Goal: Task Accomplishment & Management: Use online tool/utility

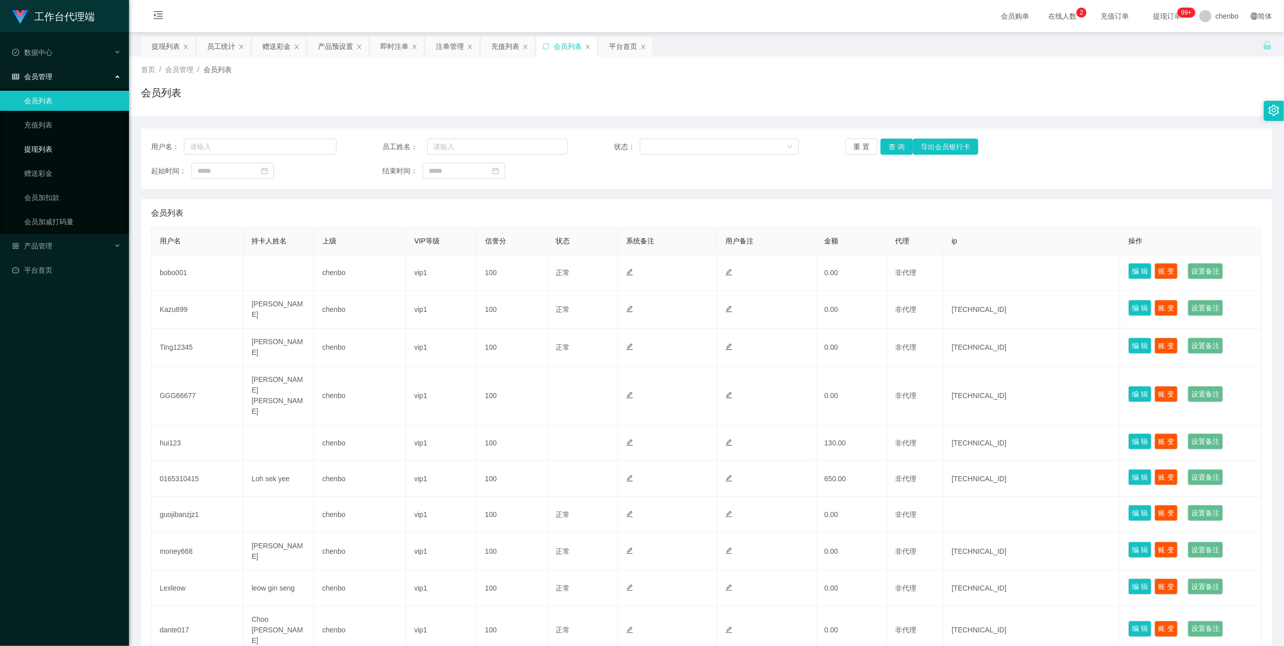
click at [34, 146] on link "提现列表" at bounding box center [72, 149] width 97 height 20
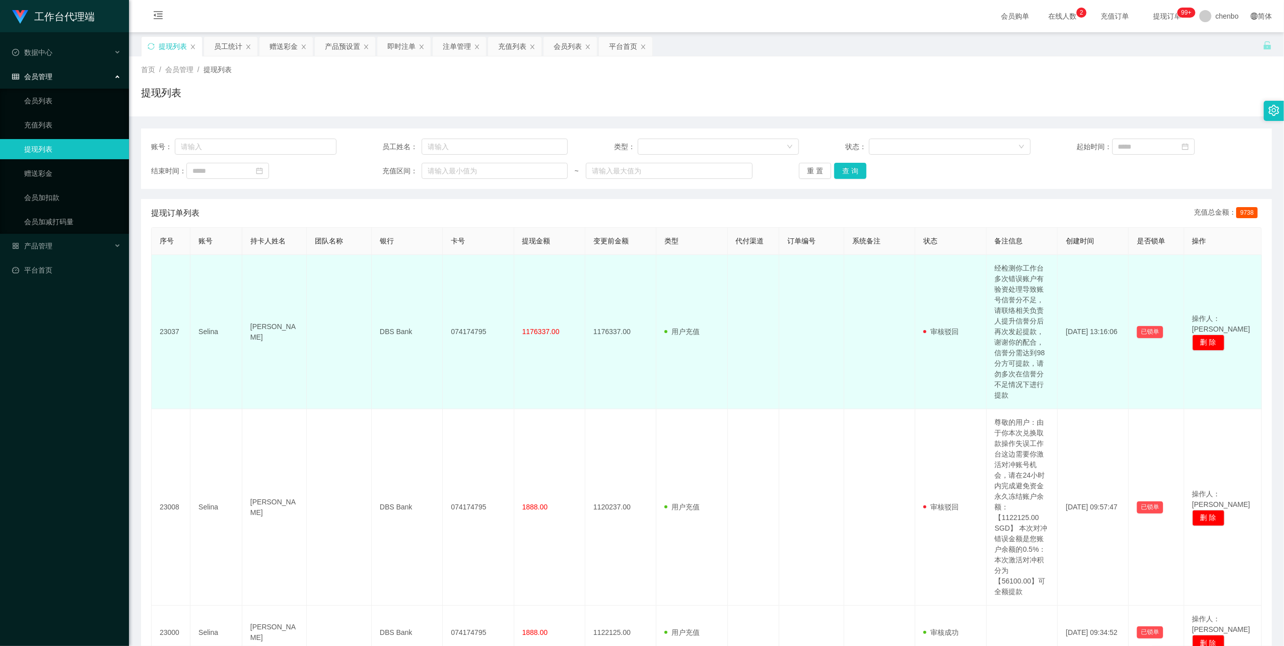
click at [199, 333] on td "Selina" at bounding box center [216, 332] width 52 height 154
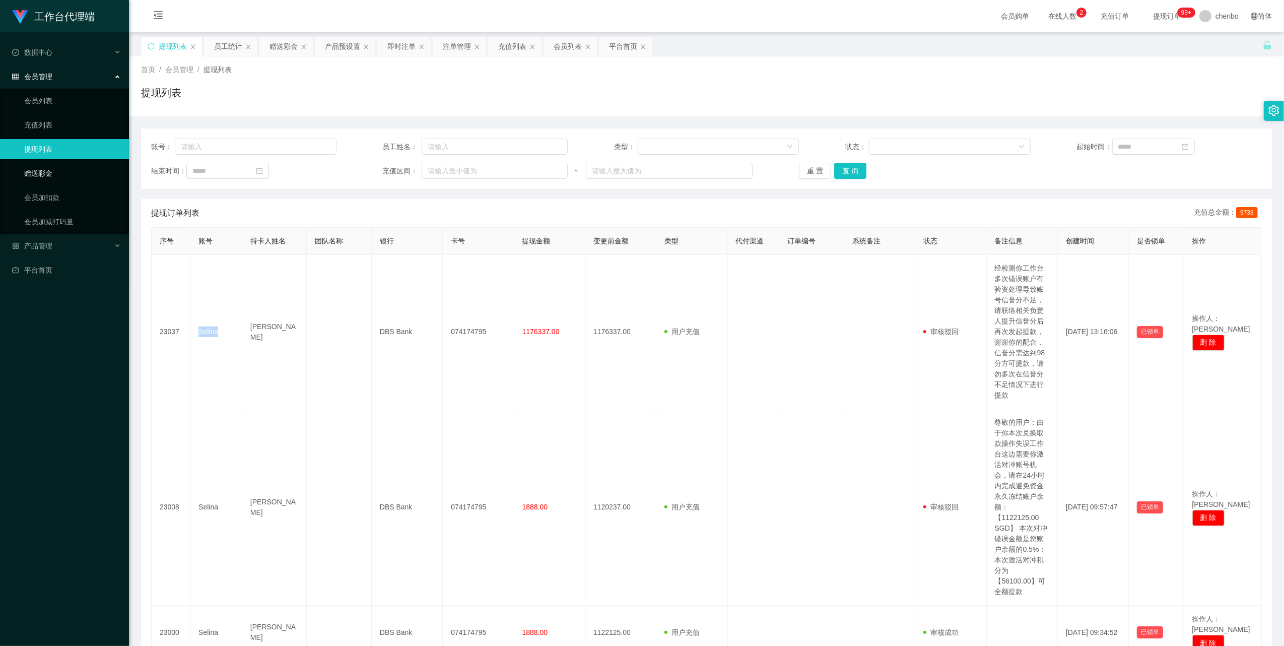
copy td "Selina"
click at [45, 172] on link "赠送彩金" at bounding box center [72, 173] width 97 height 20
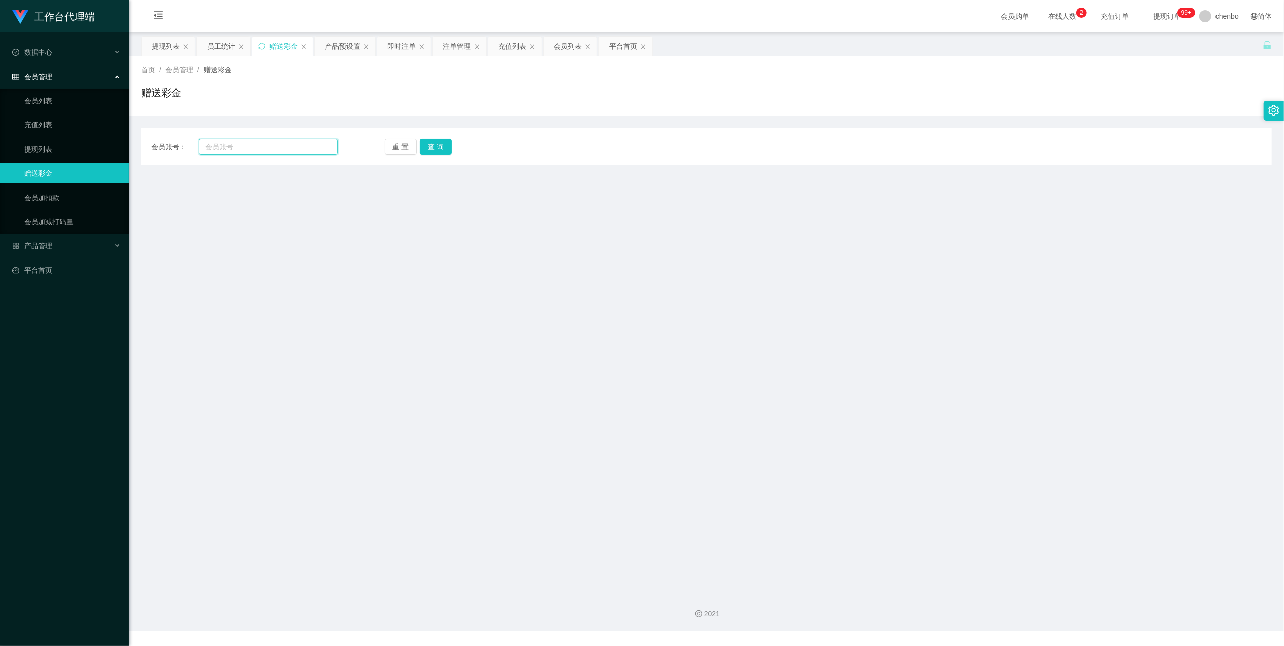
click at [242, 147] on input "text" at bounding box center [268, 146] width 139 height 16
paste input "Selina"
type input "Selina"
click at [430, 146] on button "查 询" at bounding box center [435, 146] width 32 height 16
